Goal: Information Seeking & Learning: Check status

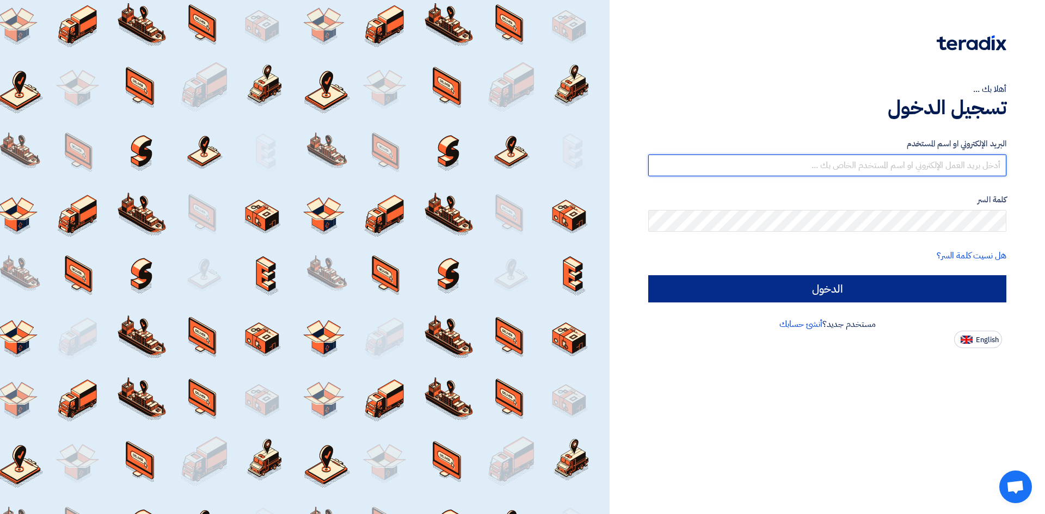
type input "[EMAIL_ADDRESS][PERSON_NAME][DOMAIN_NAME]"
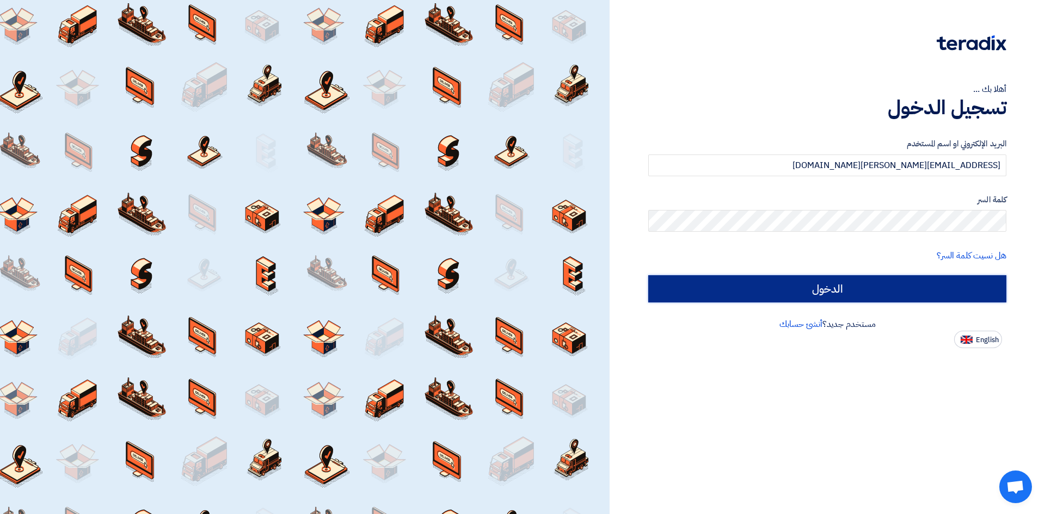
click at [806, 296] on input "الدخول" at bounding box center [827, 288] width 358 height 27
type input "Sign in"
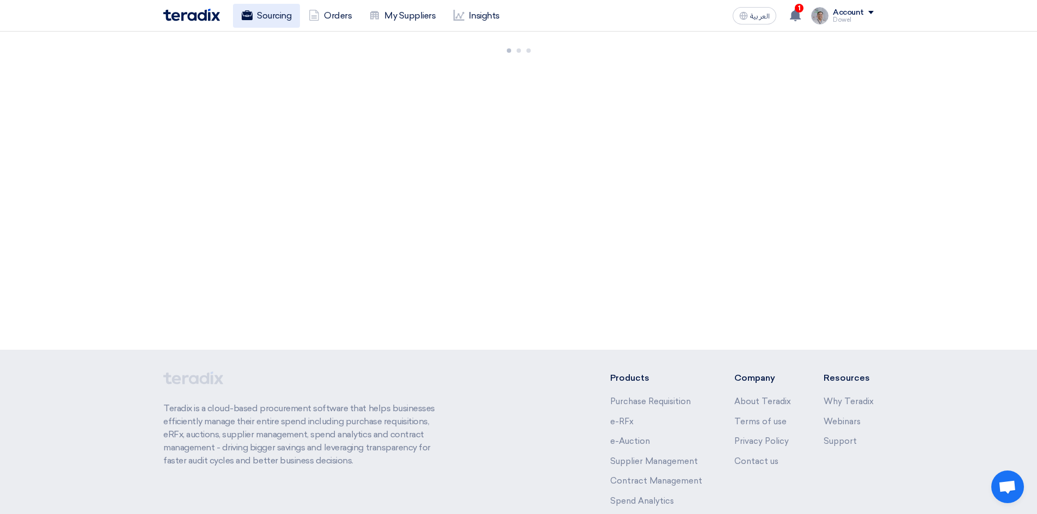
click at [275, 20] on link "Sourcing" at bounding box center [266, 16] width 67 height 24
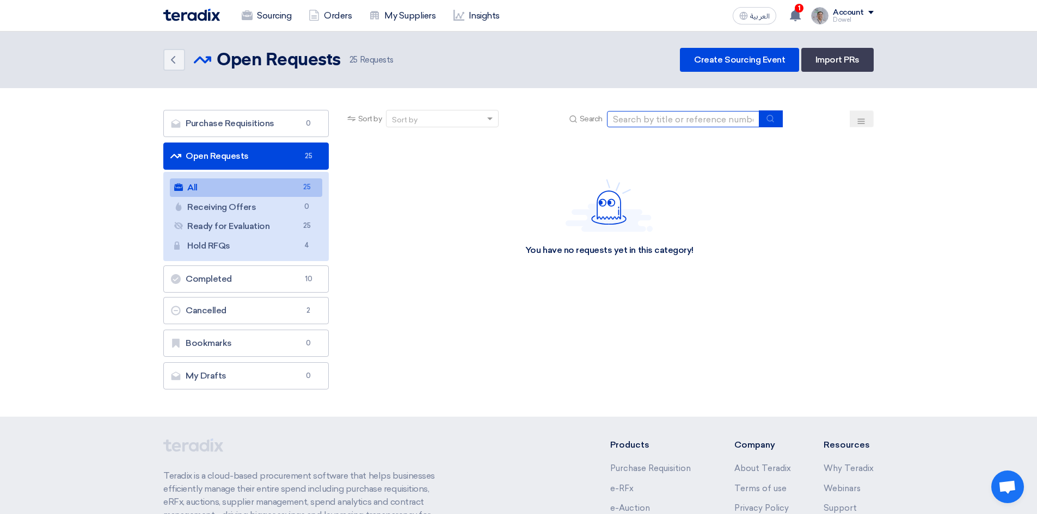
click at [635, 116] on input at bounding box center [683, 119] width 152 height 16
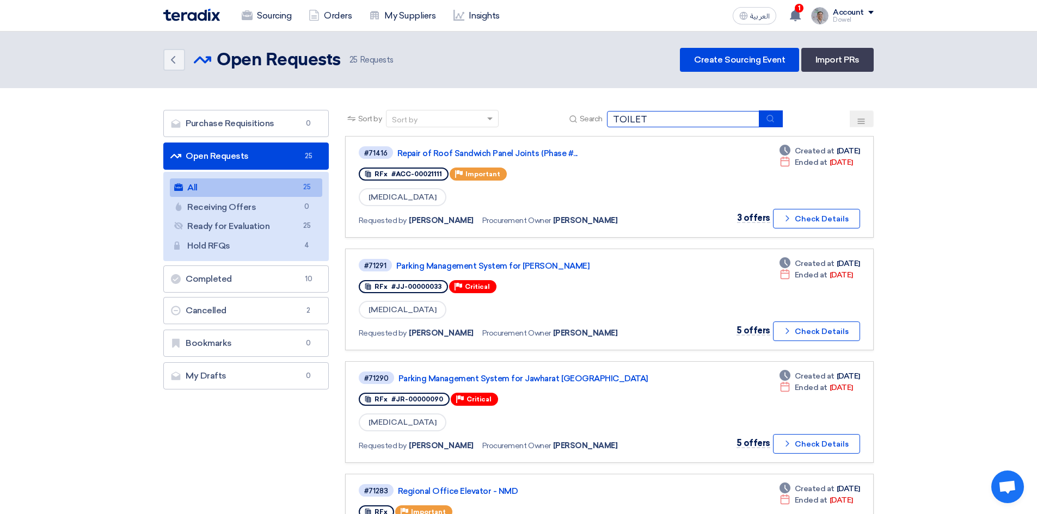
type input "TOILET"
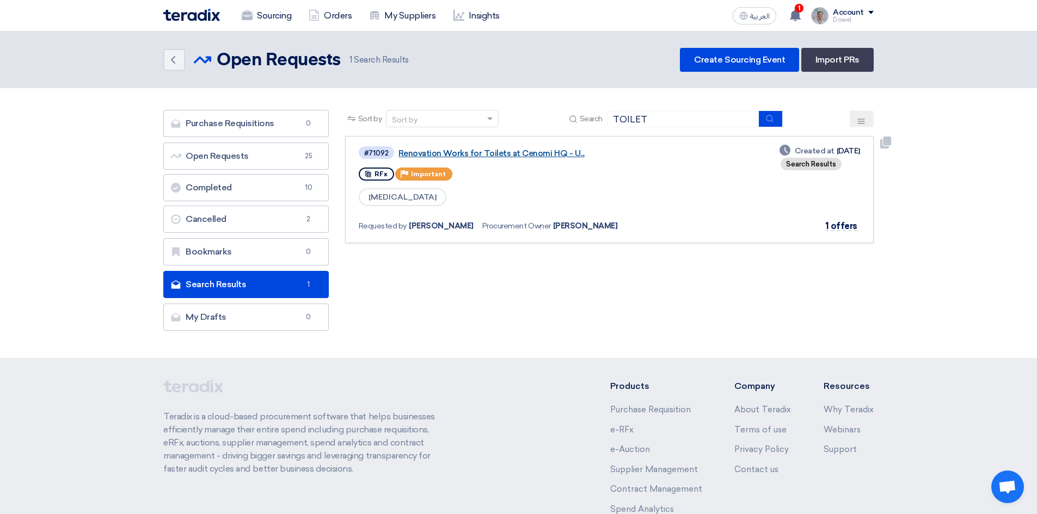
click at [537, 150] on link "Renovation Works for Toilets at Cenomi HQ - U..." at bounding box center [534, 154] width 272 height 10
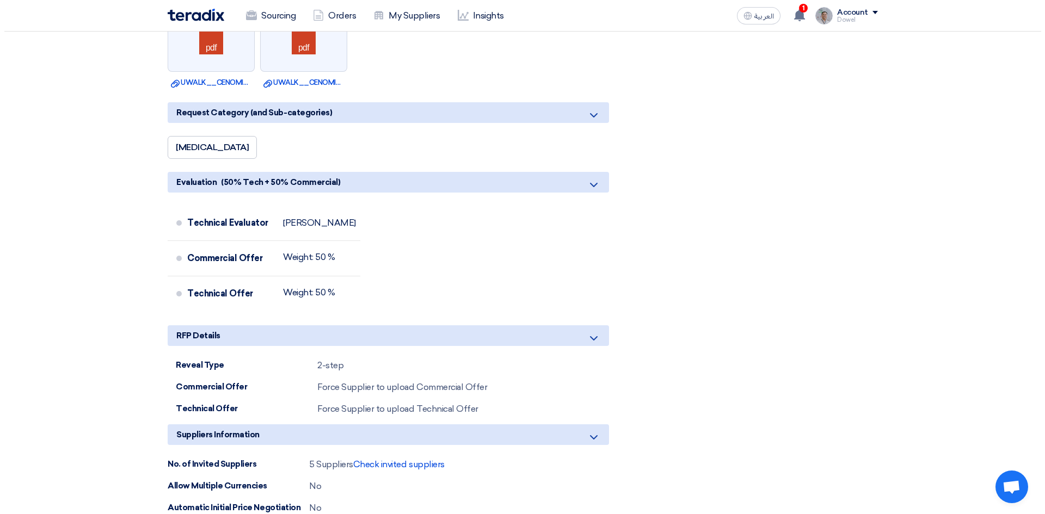
scroll to position [871, 0]
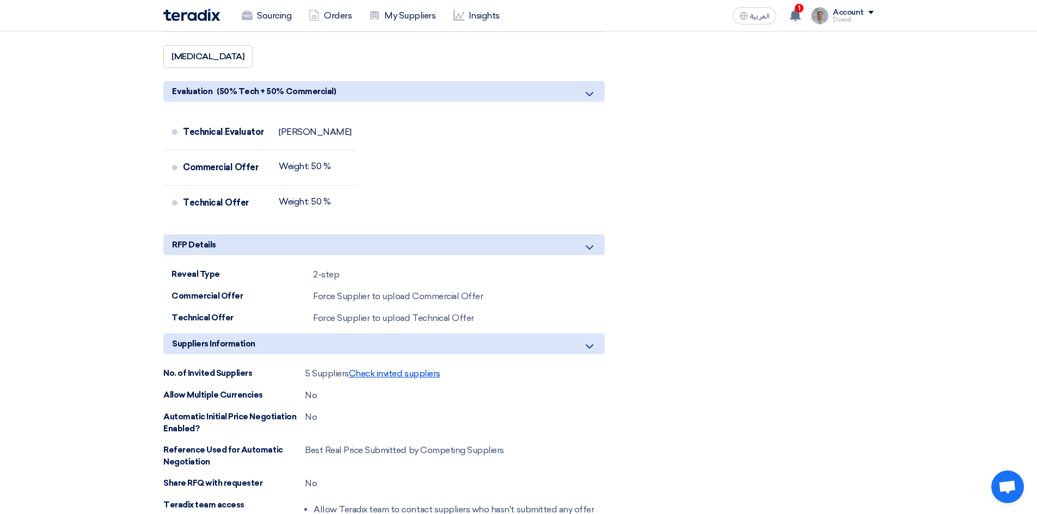
click at [400, 369] on span "Check invited suppliers" at bounding box center [394, 374] width 91 height 10
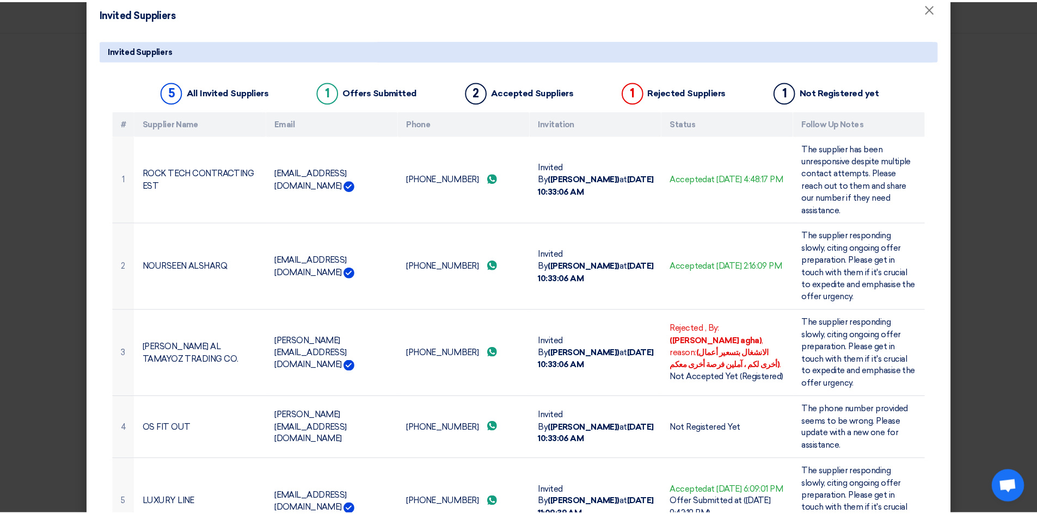
scroll to position [0, 0]
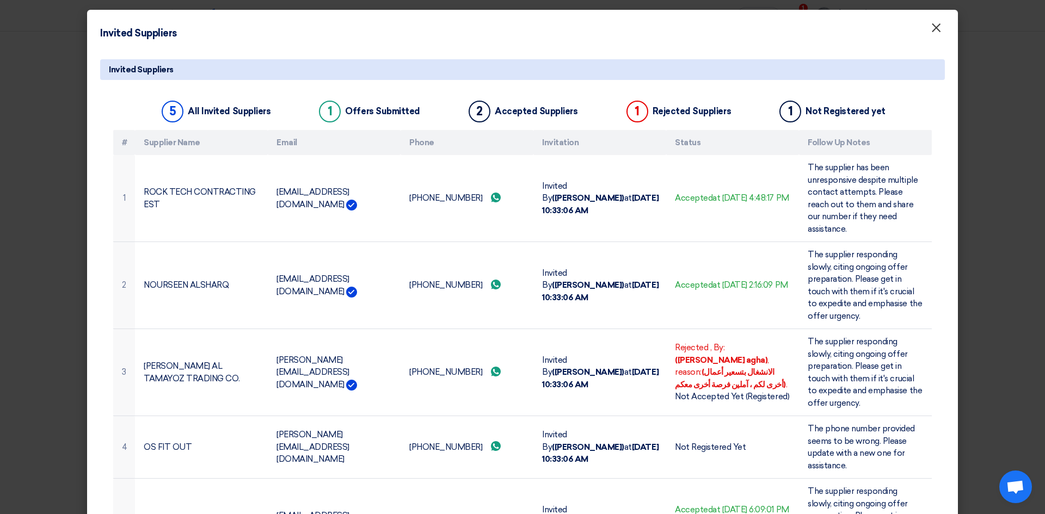
click at [931, 34] on span "×" at bounding box center [936, 31] width 11 height 22
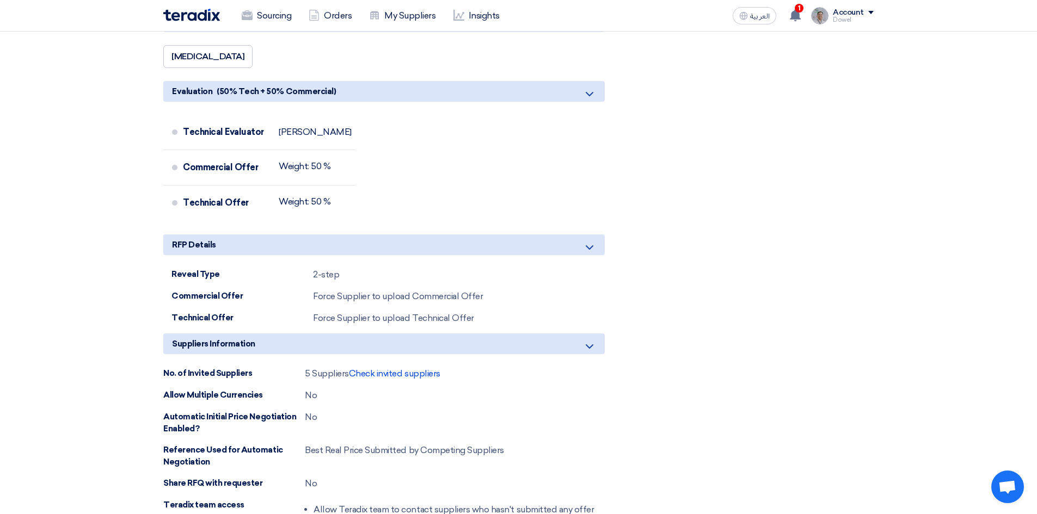
click at [871, 225] on div "Share with your team RFP Reveal Status Technical Reveal Reveal Technical Commer…" at bounding box center [761, 26] width 242 height 1448
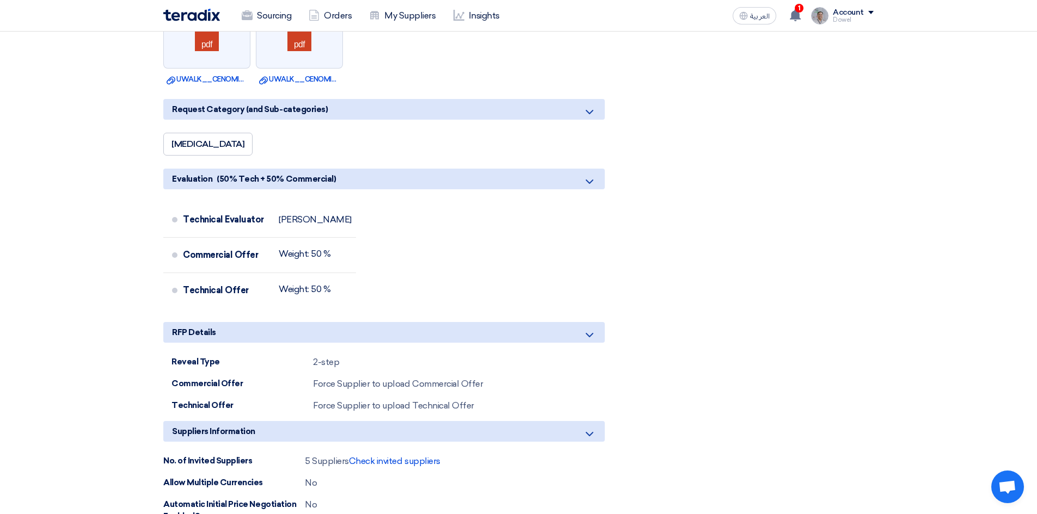
scroll to position [599, 0]
